Goal: Complete application form

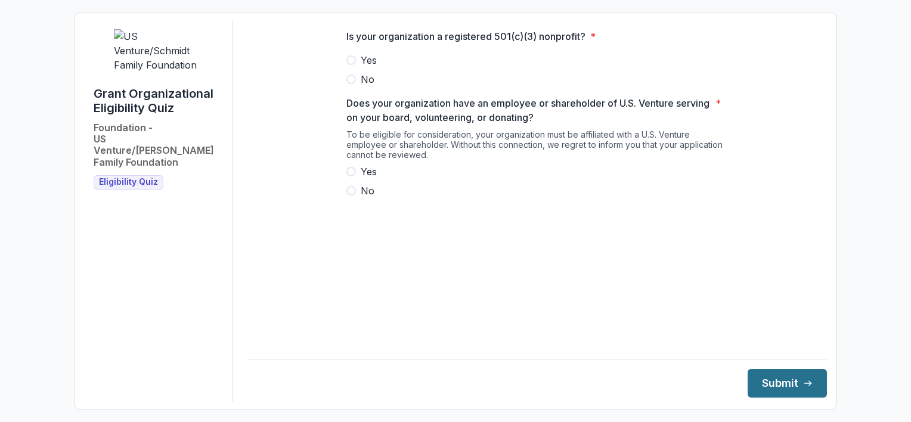
scroll to position [4696, 0]
click at [354, 65] on span at bounding box center [352, 60] width 10 height 10
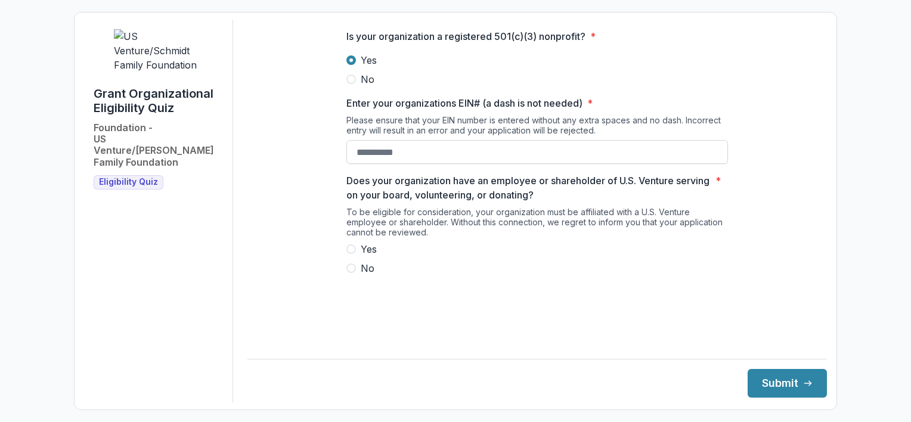
click at [403, 162] on input "Enter your organizations EIN# (a dash is not needed) *" at bounding box center [538, 152] width 382 height 24
type input "**********"
click at [350, 254] on span at bounding box center [352, 250] width 10 height 10
click at [782, 376] on button "Submit" at bounding box center [787, 383] width 79 height 29
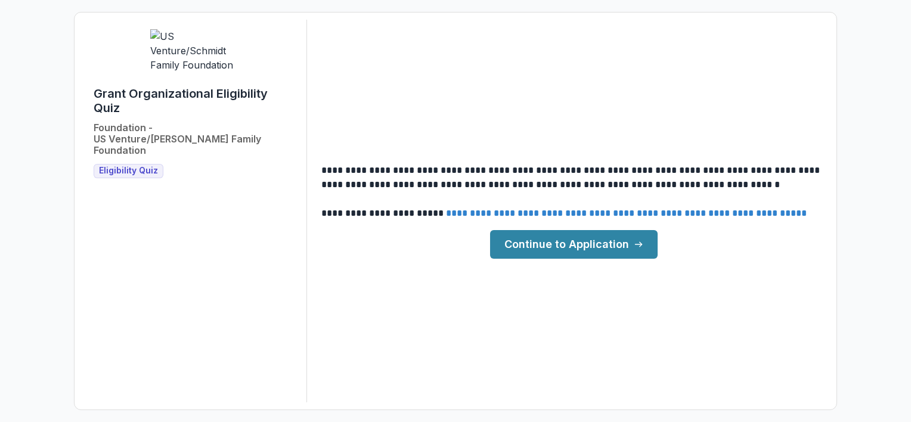
click at [583, 245] on link "Continue to Application" at bounding box center [574, 244] width 168 height 29
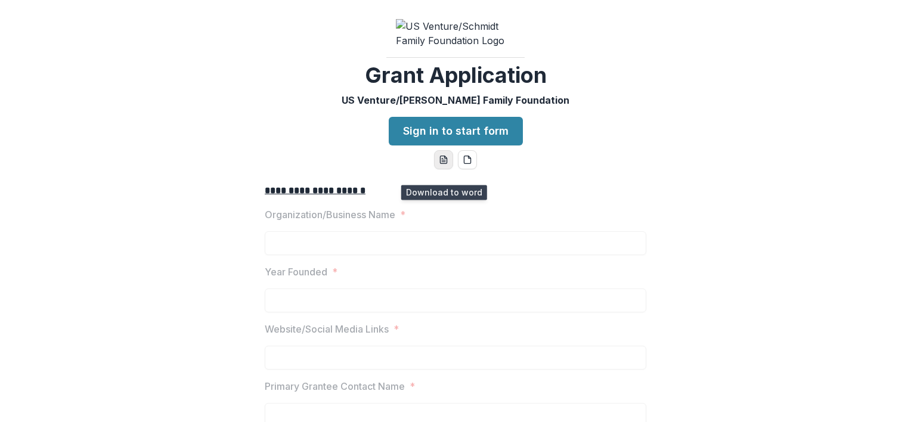
click at [440, 165] on icon "word-download" at bounding box center [444, 160] width 10 height 10
click at [471, 169] on button "pdf-download" at bounding box center [467, 159] width 19 height 19
